Goal: Task Accomplishment & Management: Use online tool/utility

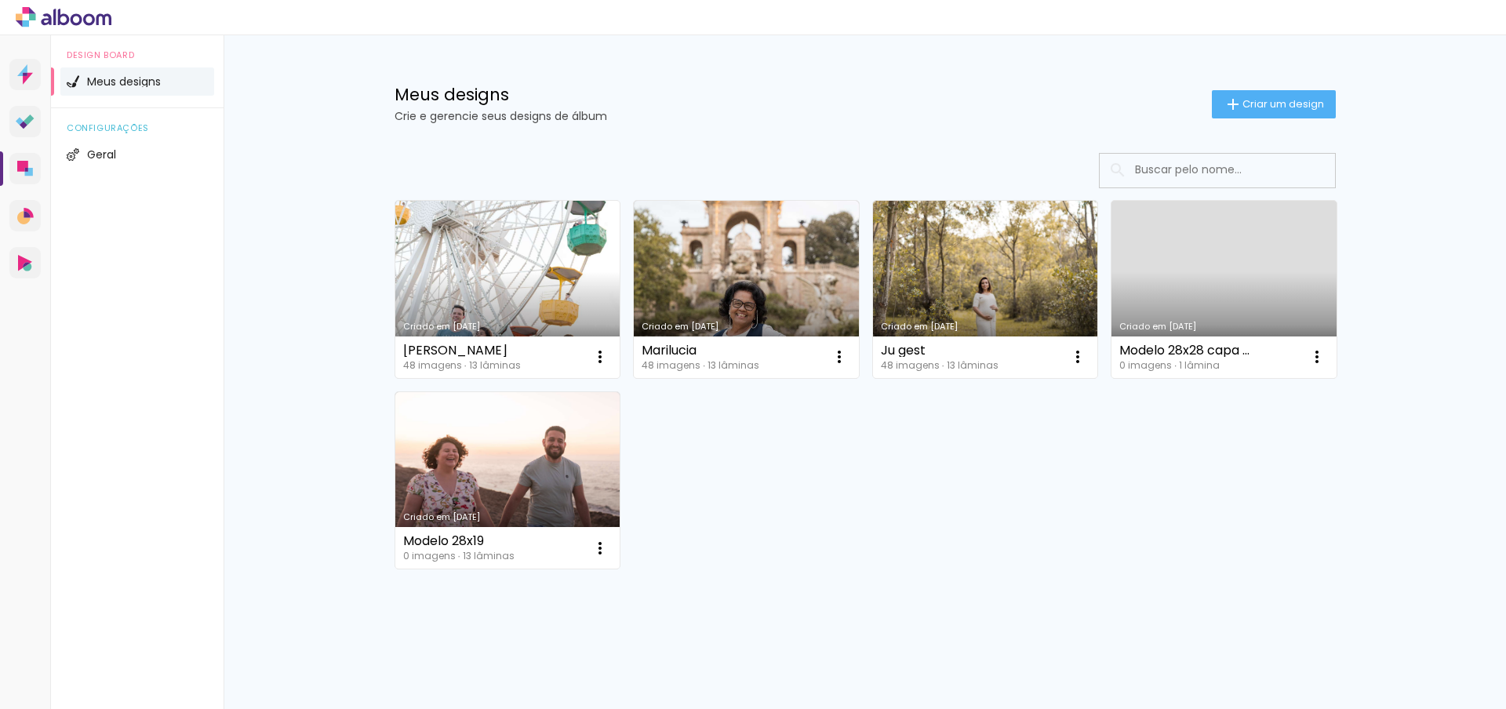
click at [504, 274] on link "Criado em [DATE]" at bounding box center [507, 289] width 225 height 177
